Goal: Task Accomplishment & Management: Complete application form

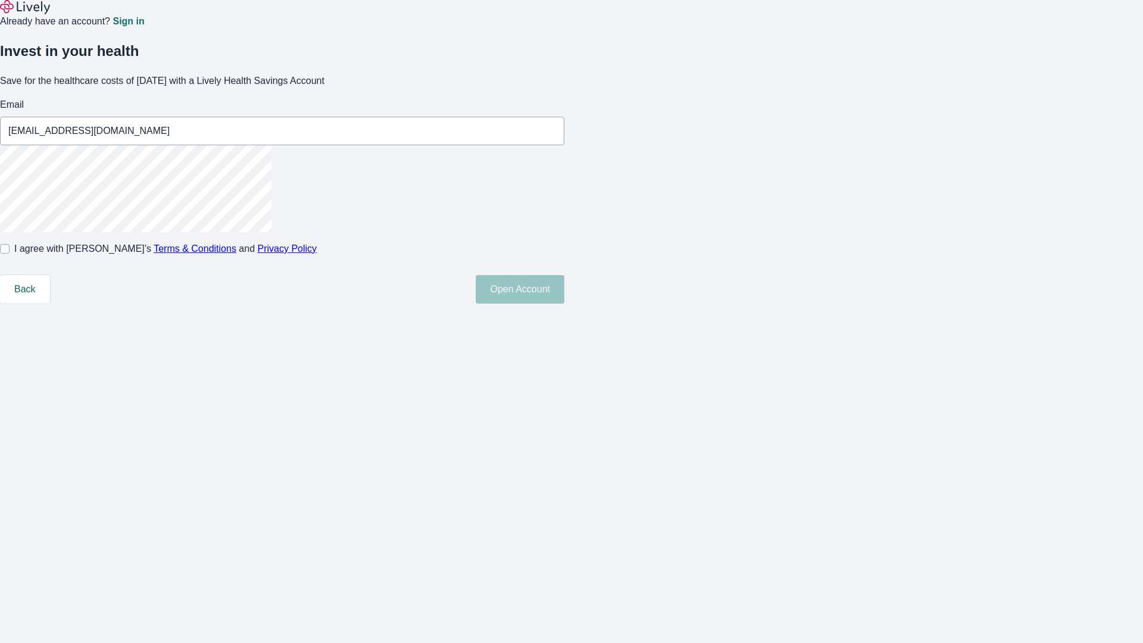
click at [10, 254] on input "I agree with Lively’s Terms & Conditions and Privacy Policy" at bounding box center [5, 249] width 10 height 10
checkbox input "true"
click at [564, 304] on button "Open Account" at bounding box center [520, 289] width 89 height 29
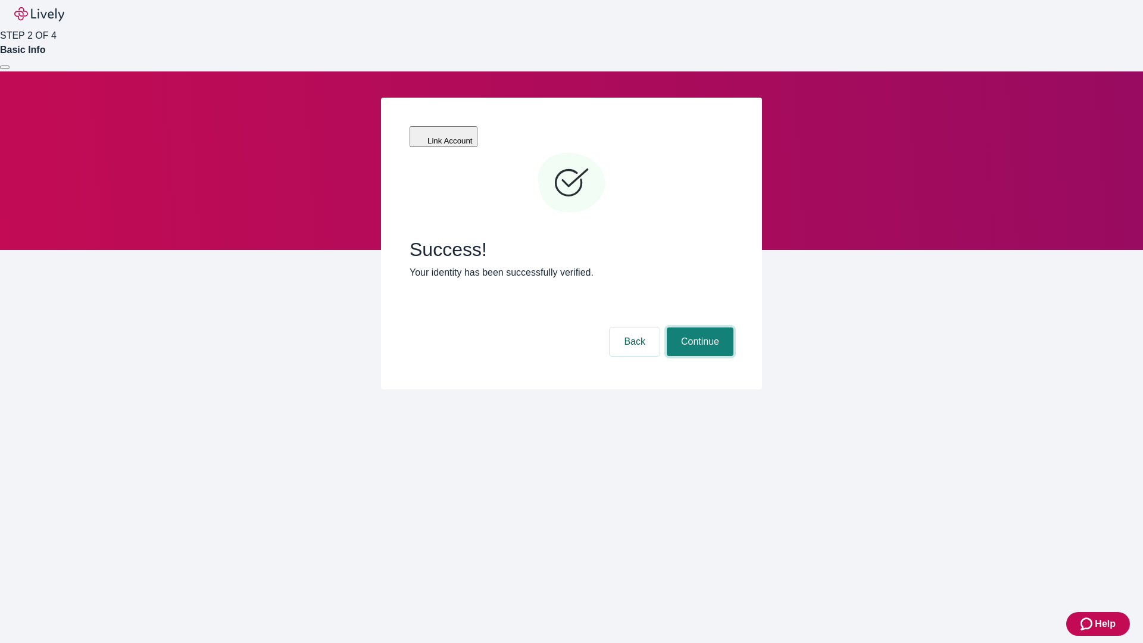
click at [698, 327] on button "Continue" at bounding box center [700, 341] width 67 height 29
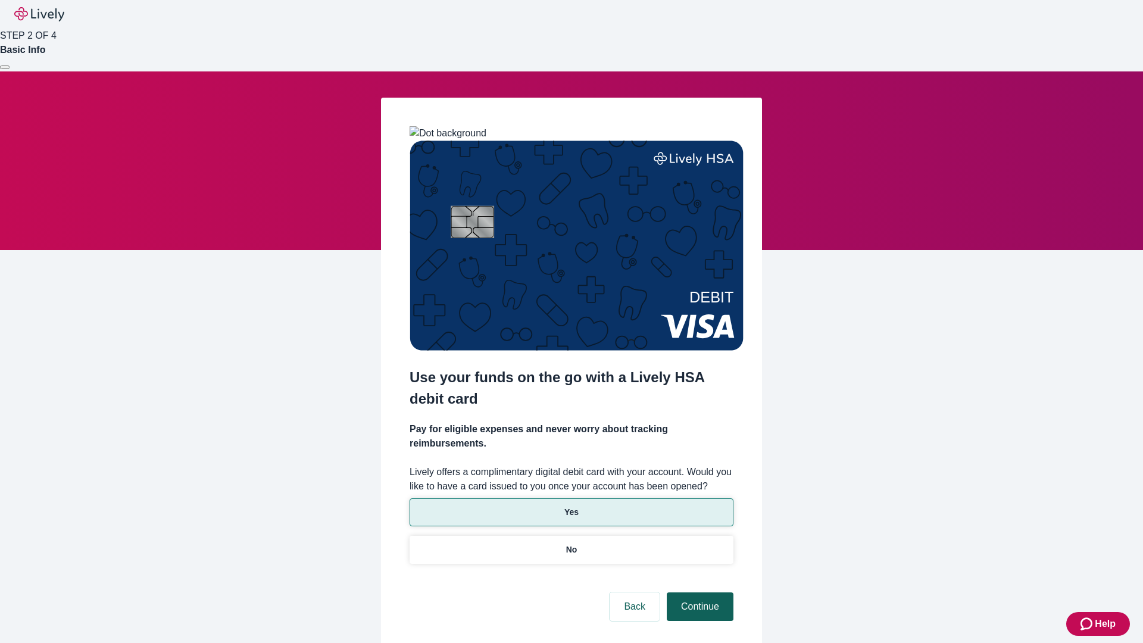
click at [571, 506] on p "Yes" at bounding box center [571, 512] width 14 height 13
click at [698, 592] on button "Continue" at bounding box center [700, 606] width 67 height 29
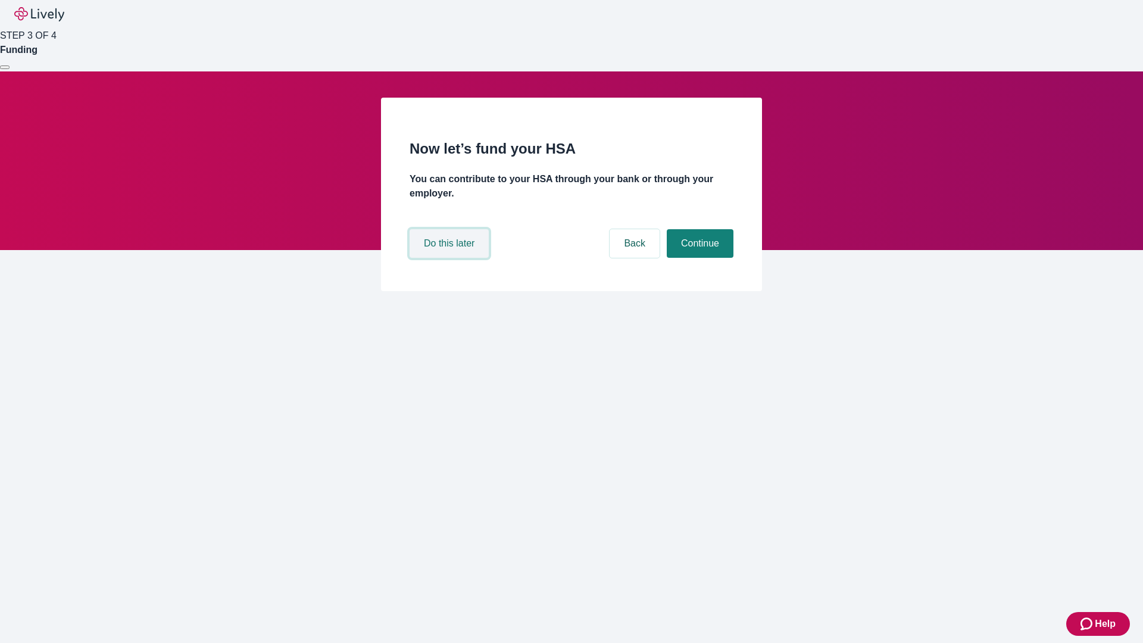
click at [451, 258] on button "Do this later" at bounding box center [449, 243] width 79 height 29
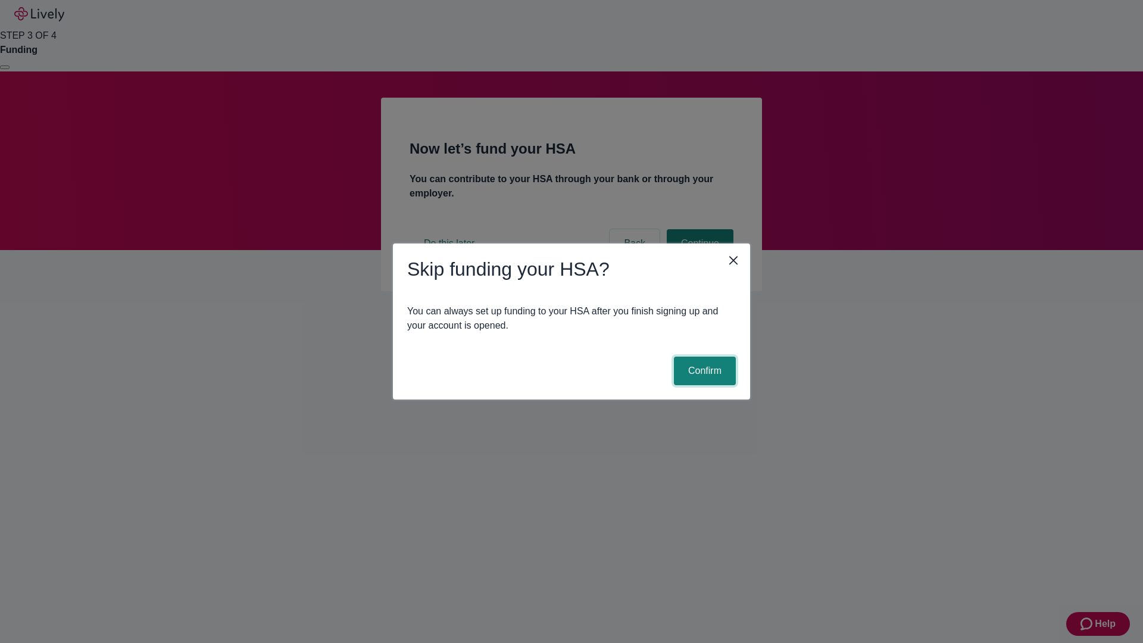
click at [703, 371] on button "Confirm" at bounding box center [705, 371] width 62 height 29
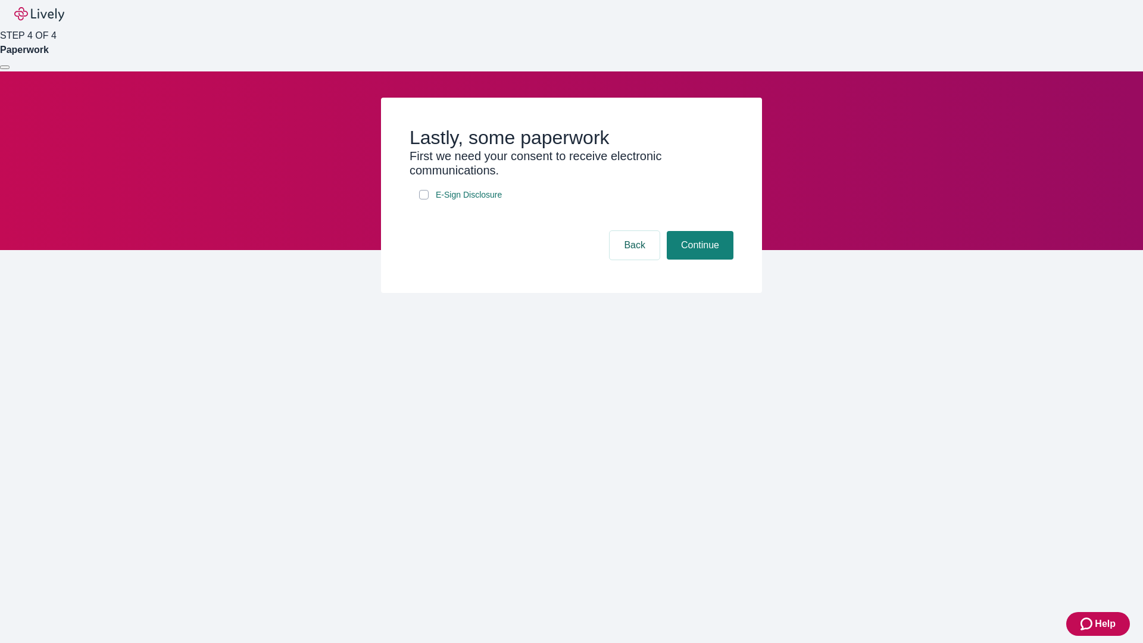
click at [424, 199] on input "E-Sign Disclosure" at bounding box center [424, 195] width 10 height 10
checkbox input "true"
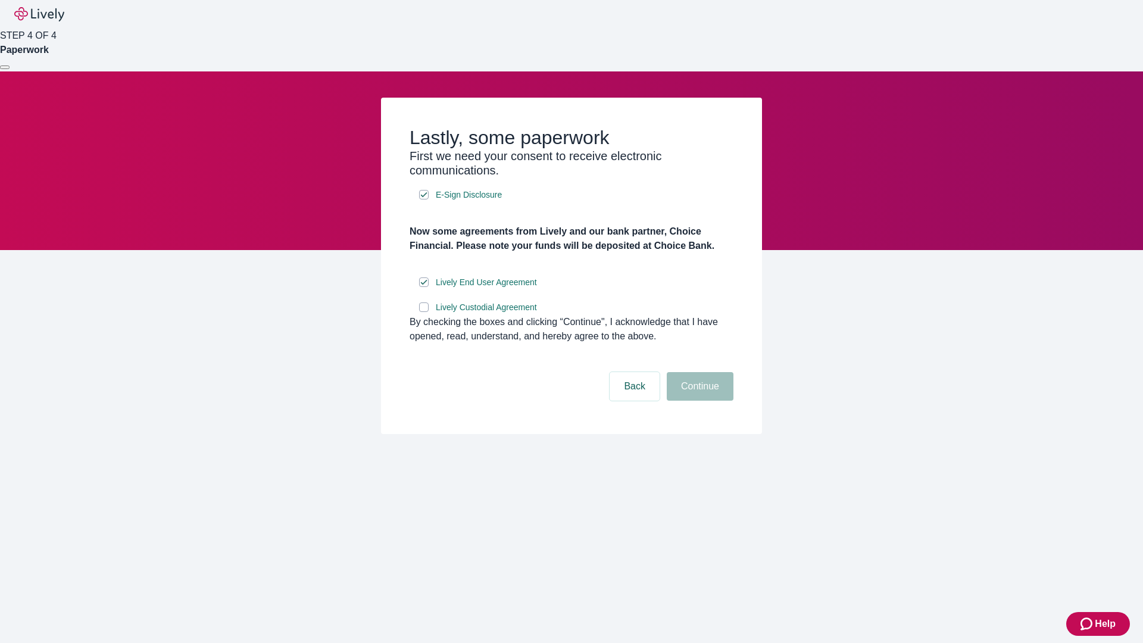
click at [424, 312] on input "Lively Custodial Agreement" at bounding box center [424, 307] width 10 height 10
checkbox input "true"
click at [698, 401] on button "Continue" at bounding box center [700, 386] width 67 height 29
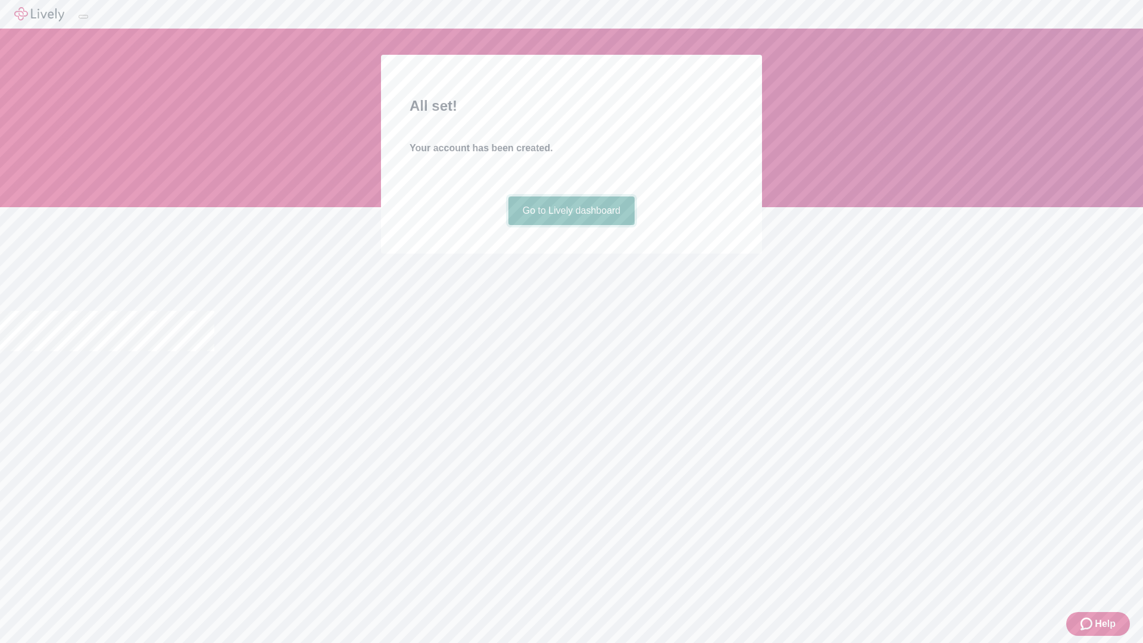
click at [571, 225] on link "Go to Lively dashboard" at bounding box center [571, 210] width 127 height 29
